Goal: Task Accomplishment & Management: Complete application form

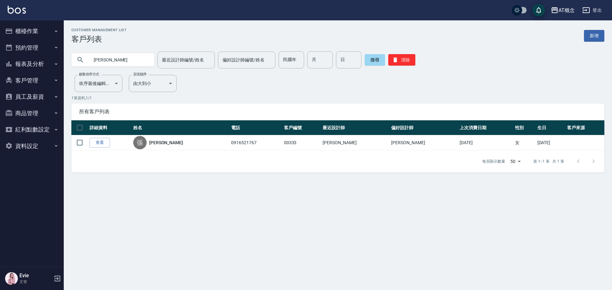
type input "[PERSON_NAME]"
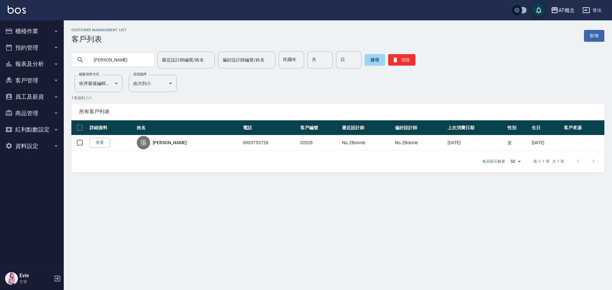
click at [35, 114] on button "商品管理" at bounding box center [32, 113] width 59 height 17
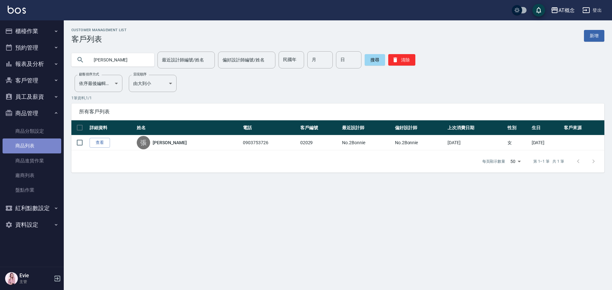
click at [28, 149] on link "商品列表" at bounding box center [32, 146] width 59 height 15
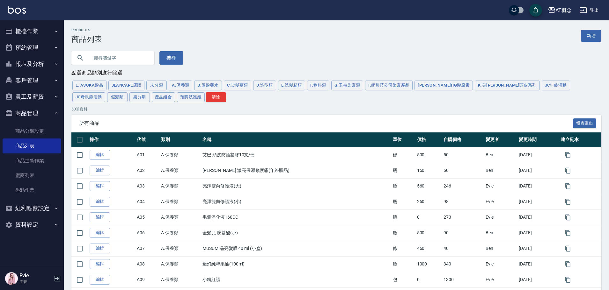
click at [124, 58] on input "text" at bounding box center [119, 57] width 60 height 17
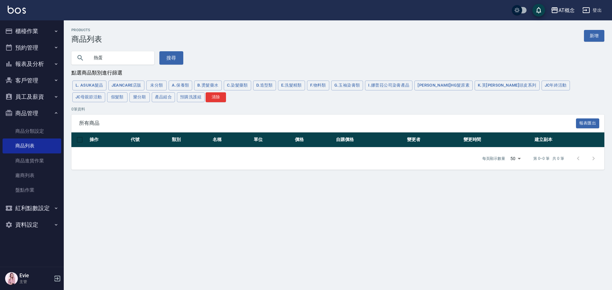
type input "熱"
click at [178, 84] on button "A.保養類" at bounding box center [181, 86] width 24 height 10
click at [107, 58] on input "text" at bounding box center [119, 57] width 60 height 17
click at [112, 55] on input "text" at bounding box center [119, 57] width 60 height 17
click at [206, 101] on button "清除" at bounding box center [216, 97] width 20 height 10
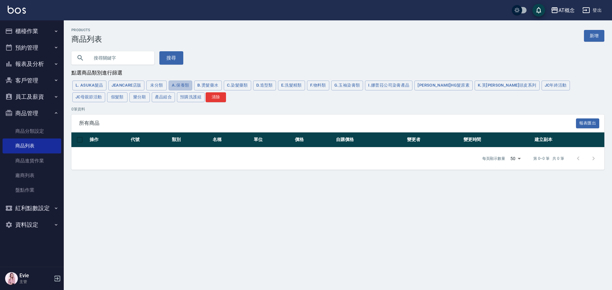
click at [184, 86] on button "A.保養類" at bounding box center [181, 86] width 24 height 10
type input "10000000"
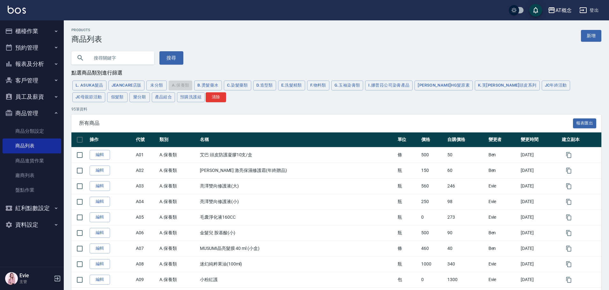
drag, startPoint x: 591, startPoint y: 37, endPoint x: 584, endPoint y: 38, distance: 7.0
click at [591, 37] on link "新增" at bounding box center [591, 36] width 20 height 12
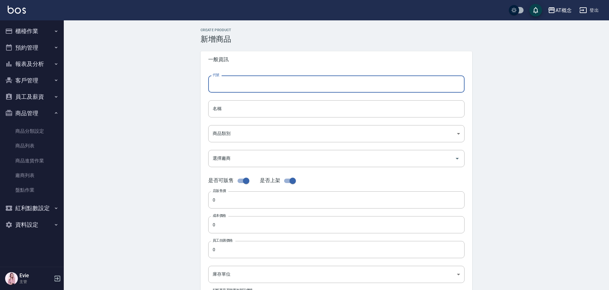
click at [239, 88] on input "代號" at bounding box center [336, 84] width 256 height 17
type input "A99"
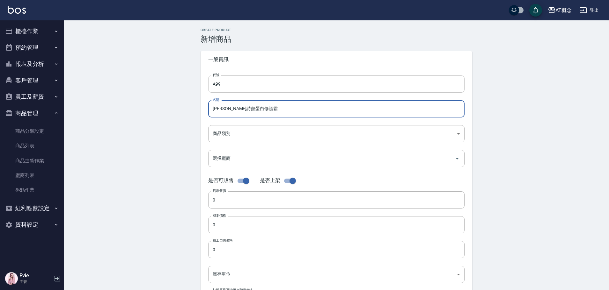
type input "[PERSON_NAME]詩熱蛋白修護霜"
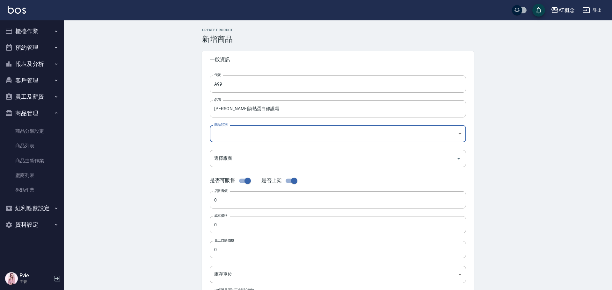
click at [218, 134] on body "AT概念 登出 櫃檯作業 打帳單 帳單列表 現金收支登錄 高階收支登錄 材料自購登錄 每日結帳 排班表 現場電腦打卡 預約管理 預約管理 單日預約紀錄 單週預…" at bounding box center [306, 220] width 612 height 440
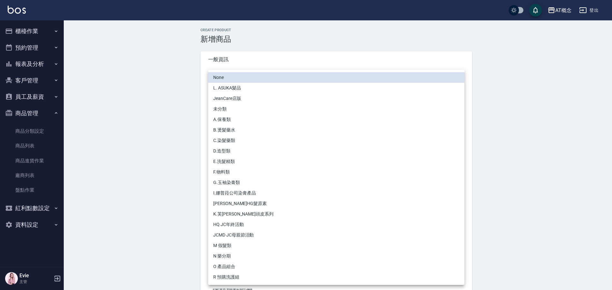
click at [226, 118] on li "A.保養類" at bounding box center [336, 119] width 256 height 11
type input "d6b2f34f-1ba2-43bb-aaac-9f9f4175a78c"
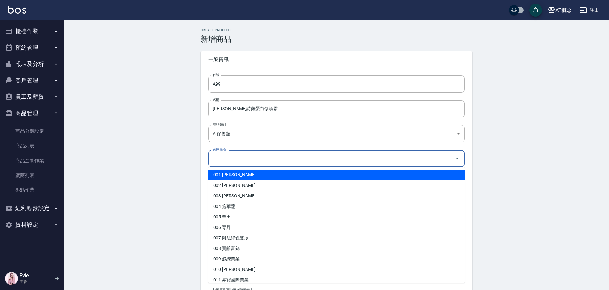
click at [223, 159] on input "選擇廠商" at bounding box center [331, 158] width 241 height 11
click at [231, 175] on li "001 [PERSON_NAME]" at bounding box center [336, 175] width 256 height 11
type input "001 [PERSON_NAME]"
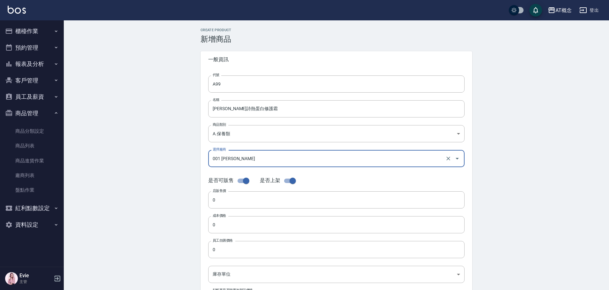
click at [169, 211] on div "Create Product 新增商品 一般資訊 代號 A99 代號 名稱 [PERSON_NAME]詩熱蛋白修護霜 名稱 商品類別 A.保養類 d6b2…" at bounding box center [336, 229] width 545 height 419
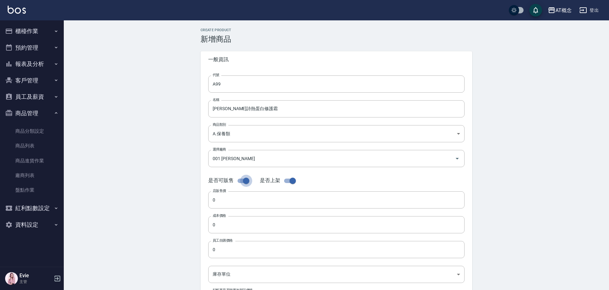
click at [239, 180] on input "checkbox" at bounding box center [246, 181] width 36 height 12
checkbox input "false"
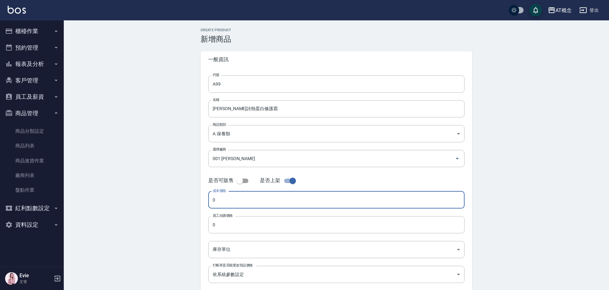
click at [247, 205] on input "0" at bounding box center [336, 199] width 256 height 17
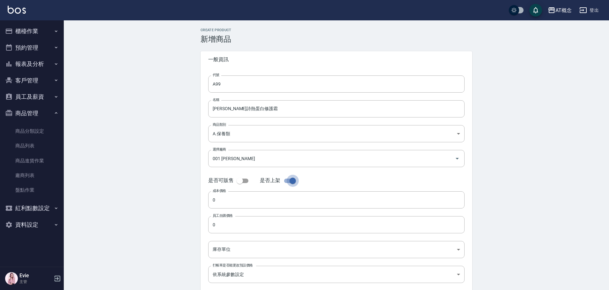
click at [286, 182] on input "checkbox" at bounding box center [292, 181] width 36 height 12
checkbox input "false"
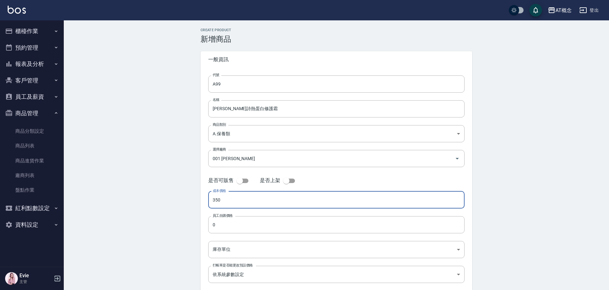
type input "350"
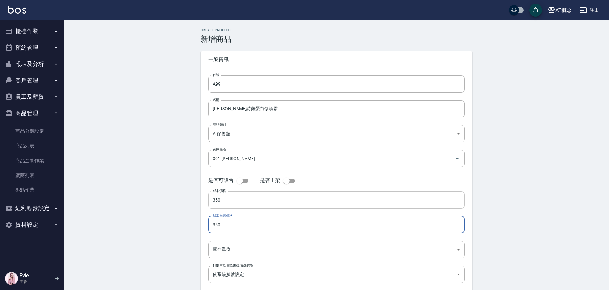
type input "350"
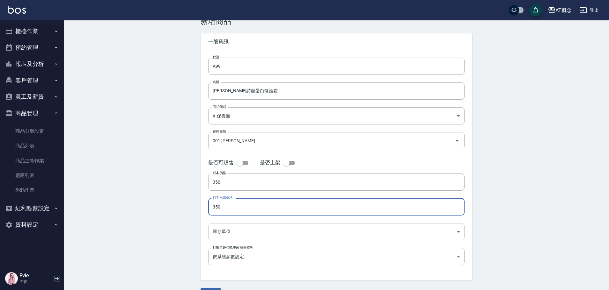
scroll to position [35, 0]
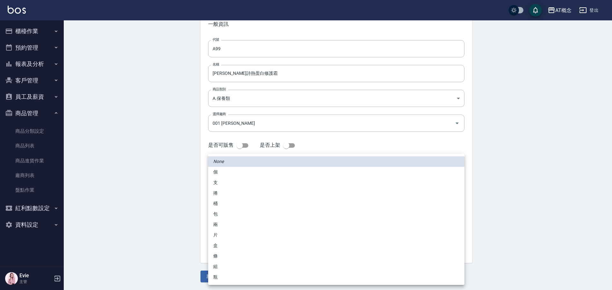
click at [235, 212] on body "AT概念 登出 櫃檯作業 打帳單 帳單列表 現金收支登錄 高階收支登錄 材料自購登錄 每日結帳 排班表 現場電腦打卡 預約管理 預約管理 單日預約紀錄 單週預…" at bounding box center [306, 128] width 612 height 326
click at [220, 277] on li "瓶" at bounding box center [336, 277] width 256 height 11
type input "瓶"
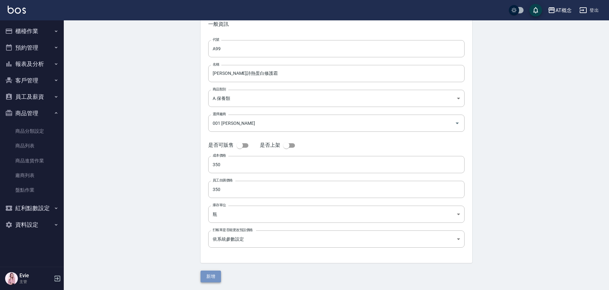
click at [213, 277] on button "新增" at bounding box center [210, 277] width 20 height 12
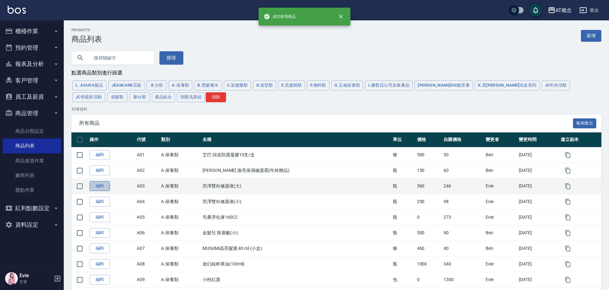
click at [104, 187] on link "編輯" at bounding box center [100, 186] width 20 height 10
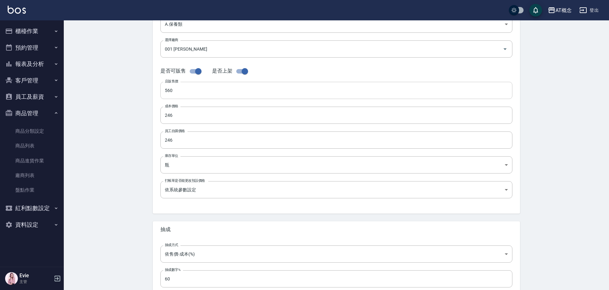
scroll to position [149, 0]
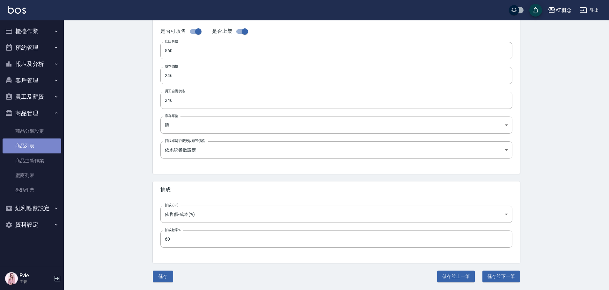
click at [20, 147] on link "商品列表" at bounding box center [32, 146] width 59 height 15
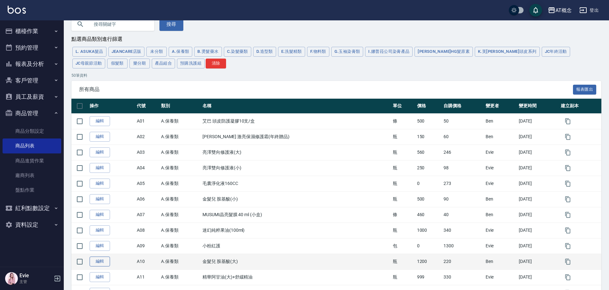
scroll to position [64, 0]
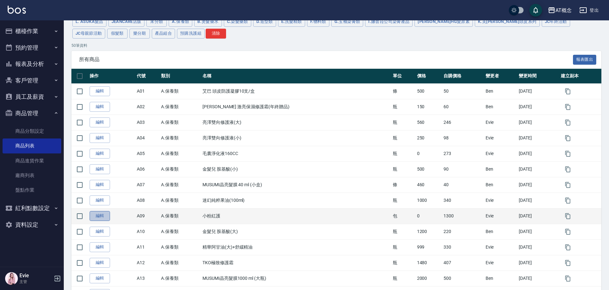
click at [100, 216] on link "編輯" at bounding box center [100, 216] width 20 height 10
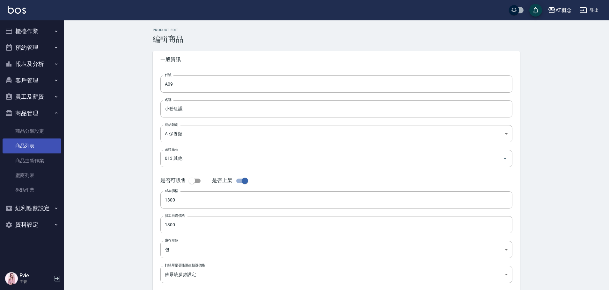
click at [29, 143] on link "商品列表" at bounding box center [32, 146] width 59 height 15
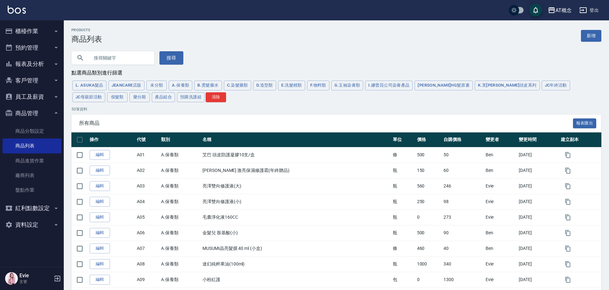
click at [105, 58] on input "text" at bounding box center [119, 57] width 60 height 17
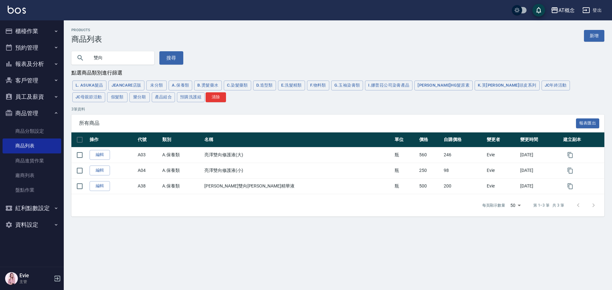
type input "雙"
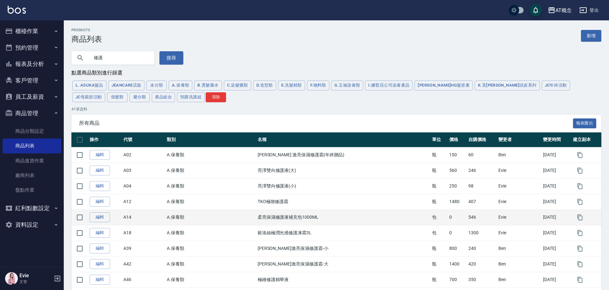
type input "修"
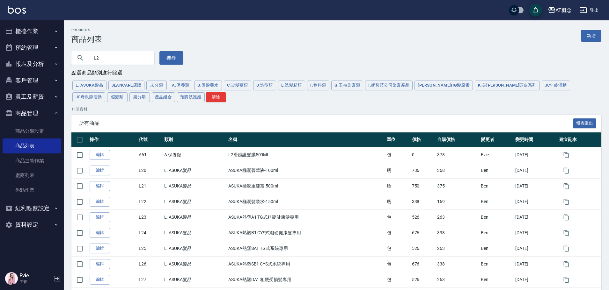
type input "L"
type input "1D"
